Goal: Task Accomplishment & Management: Manage account settings

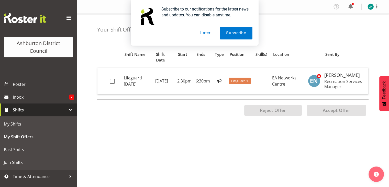
click at [206, 32] on button "Later" at bounding box center [205, 33] width 23 height 13
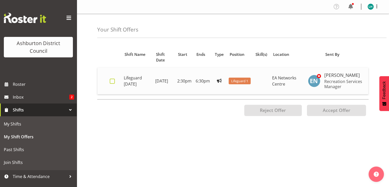
click at [110, 79] on span at bounding box center [112, 81] width 5 height 5
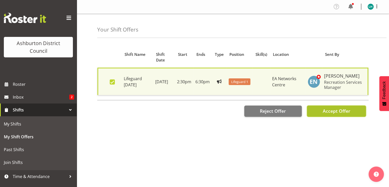
click at [342, 109] on span "Accept Offer" at bounding box center [337, 111] width 28 height 6
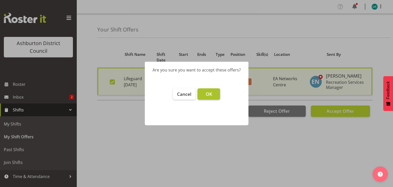
click at [208, 91] on span "OK" at bounding box center [209, 94] width 6 height 6
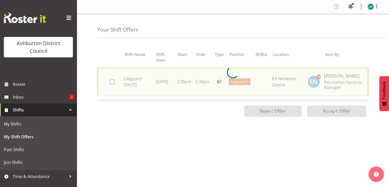
checkbox input "false"
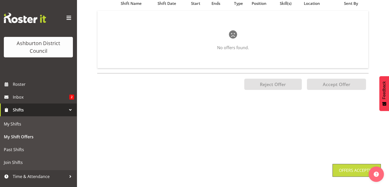
scroll to position [58, 0]
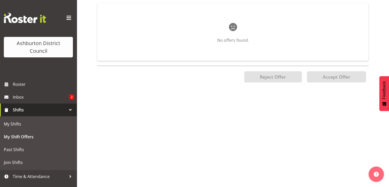
click at [351, 171] on div "Position Shift Name Shift Date Start Ends Type Position Skill(s) Location Sent …" at bounding box center [243, 85] width 292 height 205
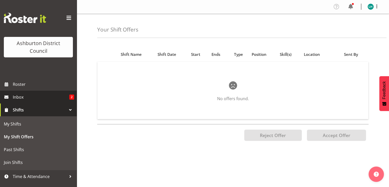
click at [59, 100] on span "Inbox" at bounding box center [41, 97] width 57 height 8
click at [16, 86] on span "Roster" at bounding box center [43, 84] width 61 height 8
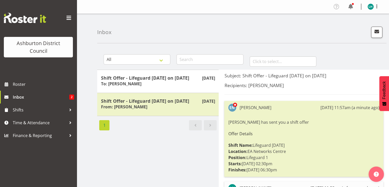
click at [250, 111] on div "[PERSON_NAME]" at bounding box center [249, 107] width 43 height 8
click at [149, 59] on select "All General Shift Offers Shift Swap Offers Leave Requests" at bounding box center [137, 59] width 67 height 10
click at [20, 18] on img at bounding box center [25, 18] width 42 height 10
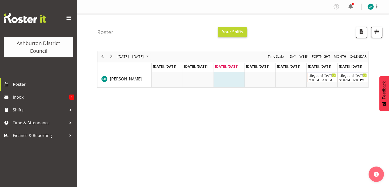
click at [313, 66] on span "Oct 11, Saturday" at bounding box center [319, 66] width 23 height 5
click at [36, 17] on img at bounding box center [25, 18] width 42 height 10
click at [68, 19] on span at bounding box center [69, 18] width 8 height 8
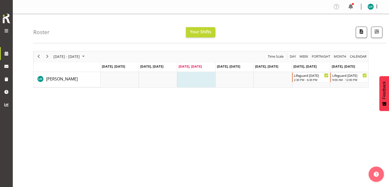
click at [6, 23] on img at bounding box center [6, 18] width 10 height 11
click at [7, 32] on span at bounding box center [6, 31] width 6 height 6
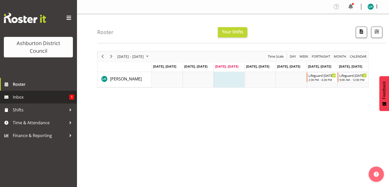
click at [43, 99] on span "Inbox" at bounding box center [41, 97] width 57 height 8
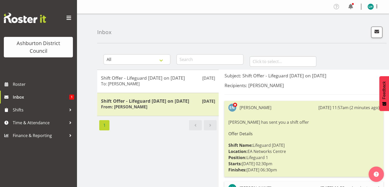
click at [31, 21] on img at bounding box center [25, 18] width 42 height 10
